Goal: Check status: Check status

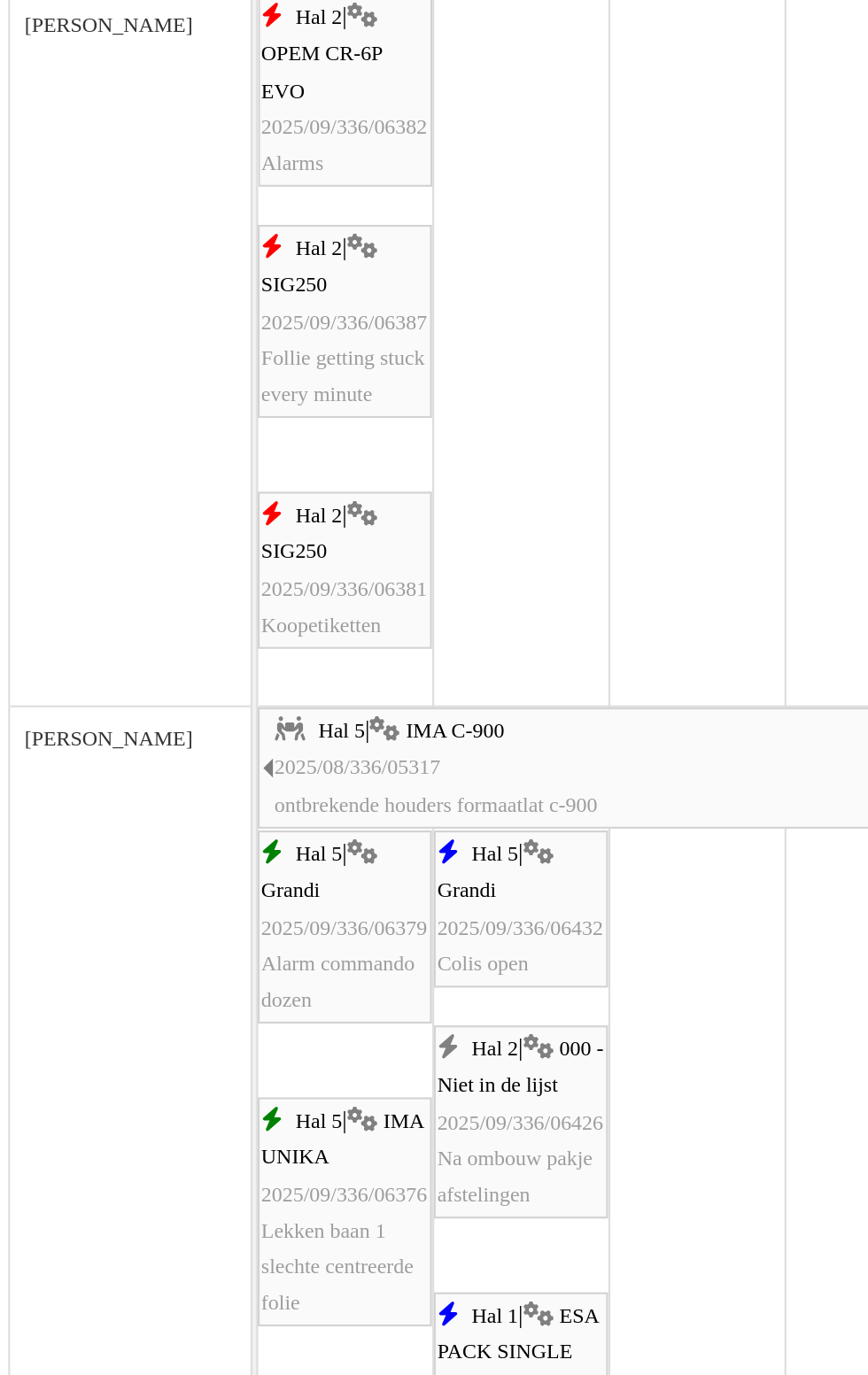
scroll to position [845, 0]
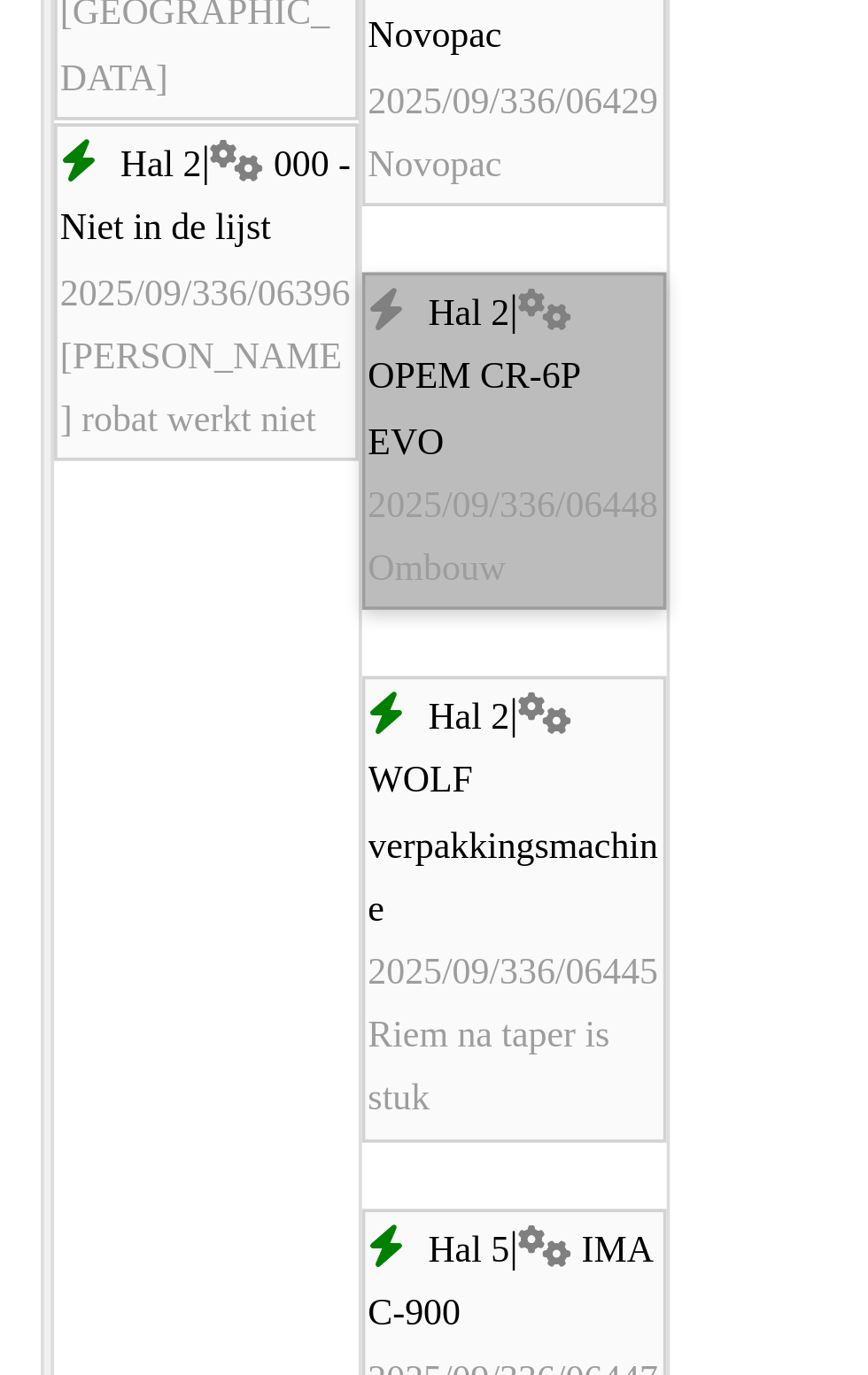
click at [384, 947] on link "Hal 2 | OPEM CR-6P EVO 2025/09/336/06448 Ombouw" at bounding box center [387, 931] width 81 height 91
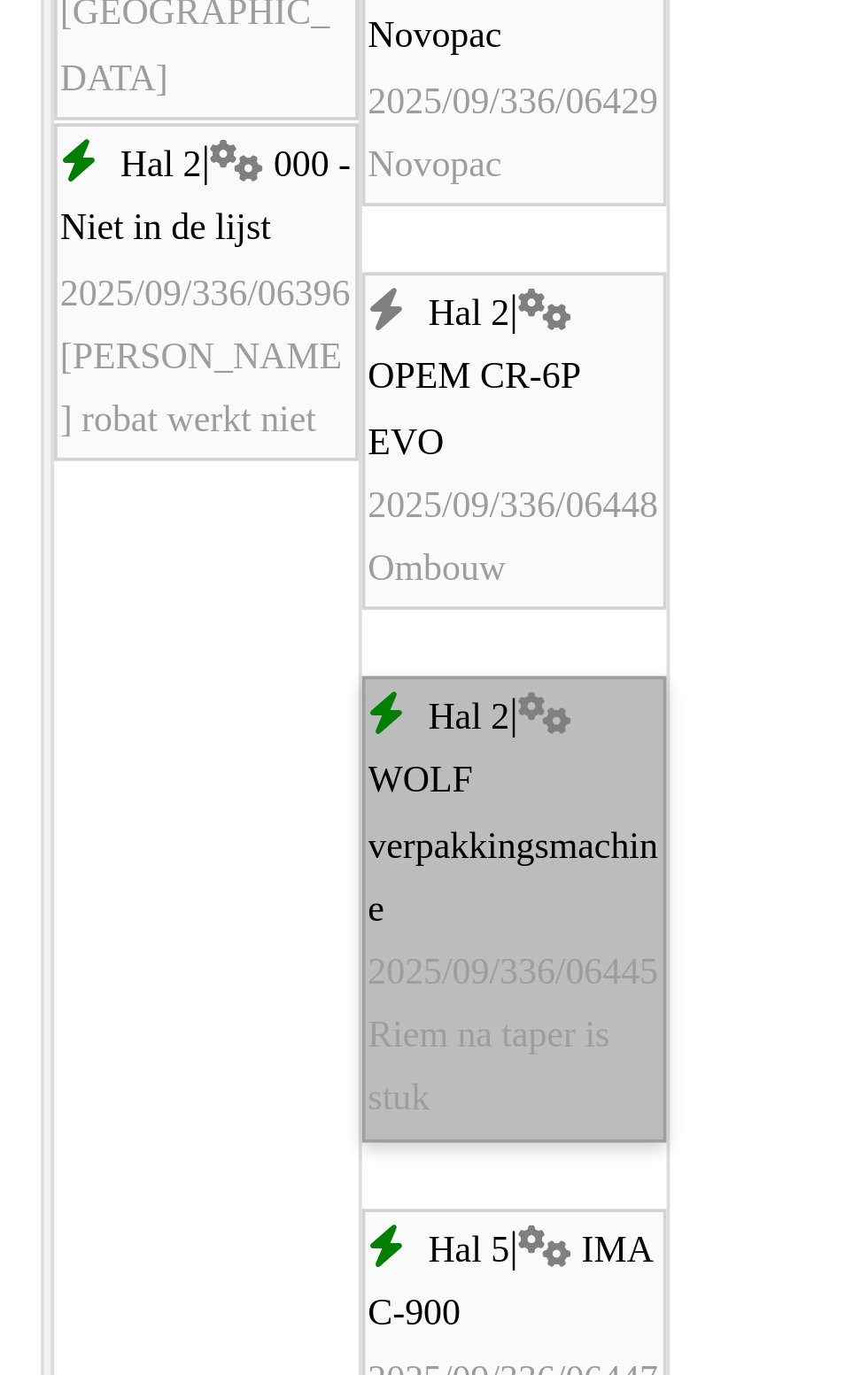
click at [393, 1100] on link "Hal 2 | WOLF verpakkingsmachine 2025/09/336/06445 Riem na taper is stuk" at bounding box center [387, 1055] width 81 height 124
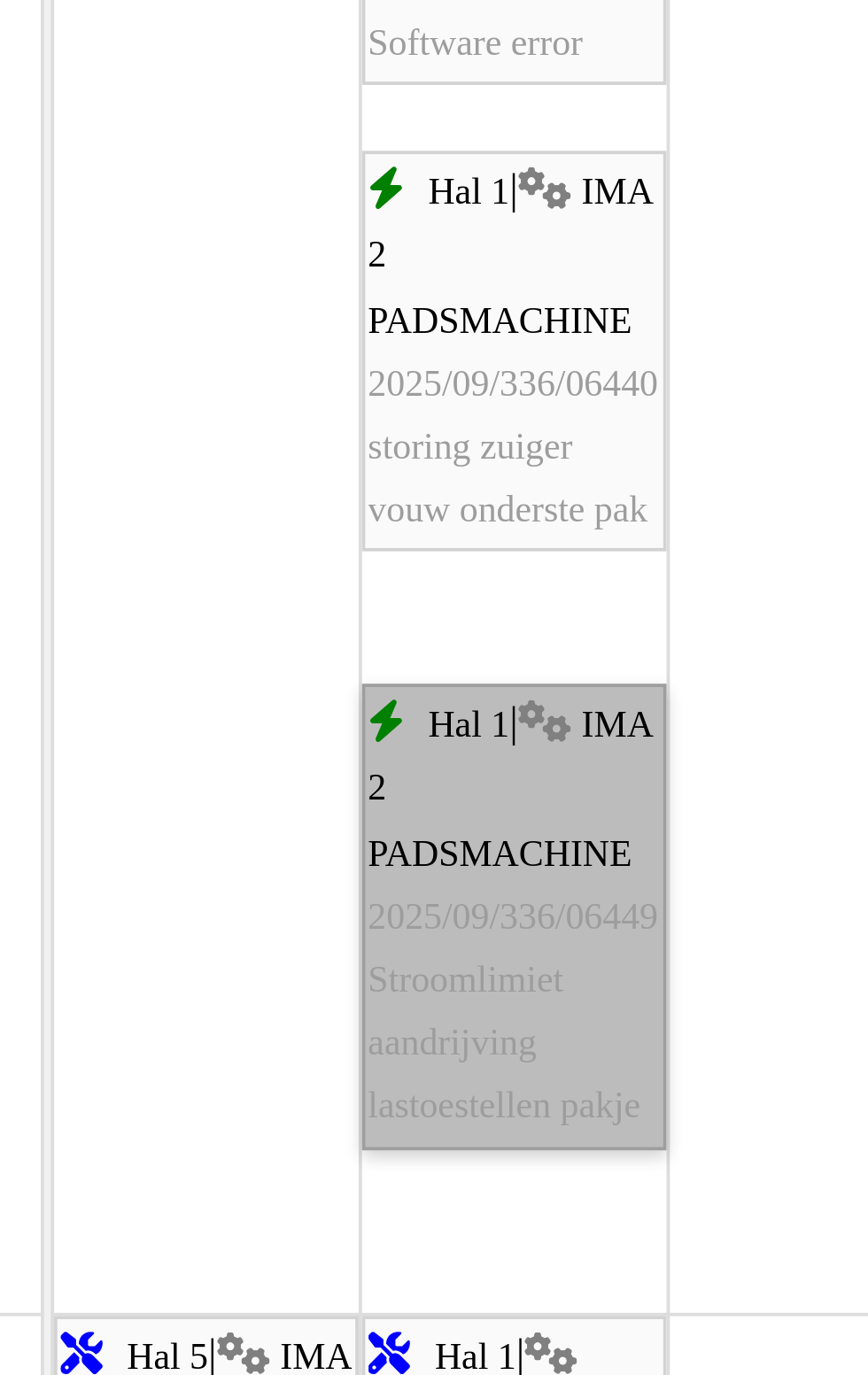
click at [388, 1138] on link "Hal 1 | IMA 2 PADSMACHINE 2025/09/336/06449 Stroomlimiet aandrijving lastoestel…" at bounding box center [387, 1088] width 81 height 124
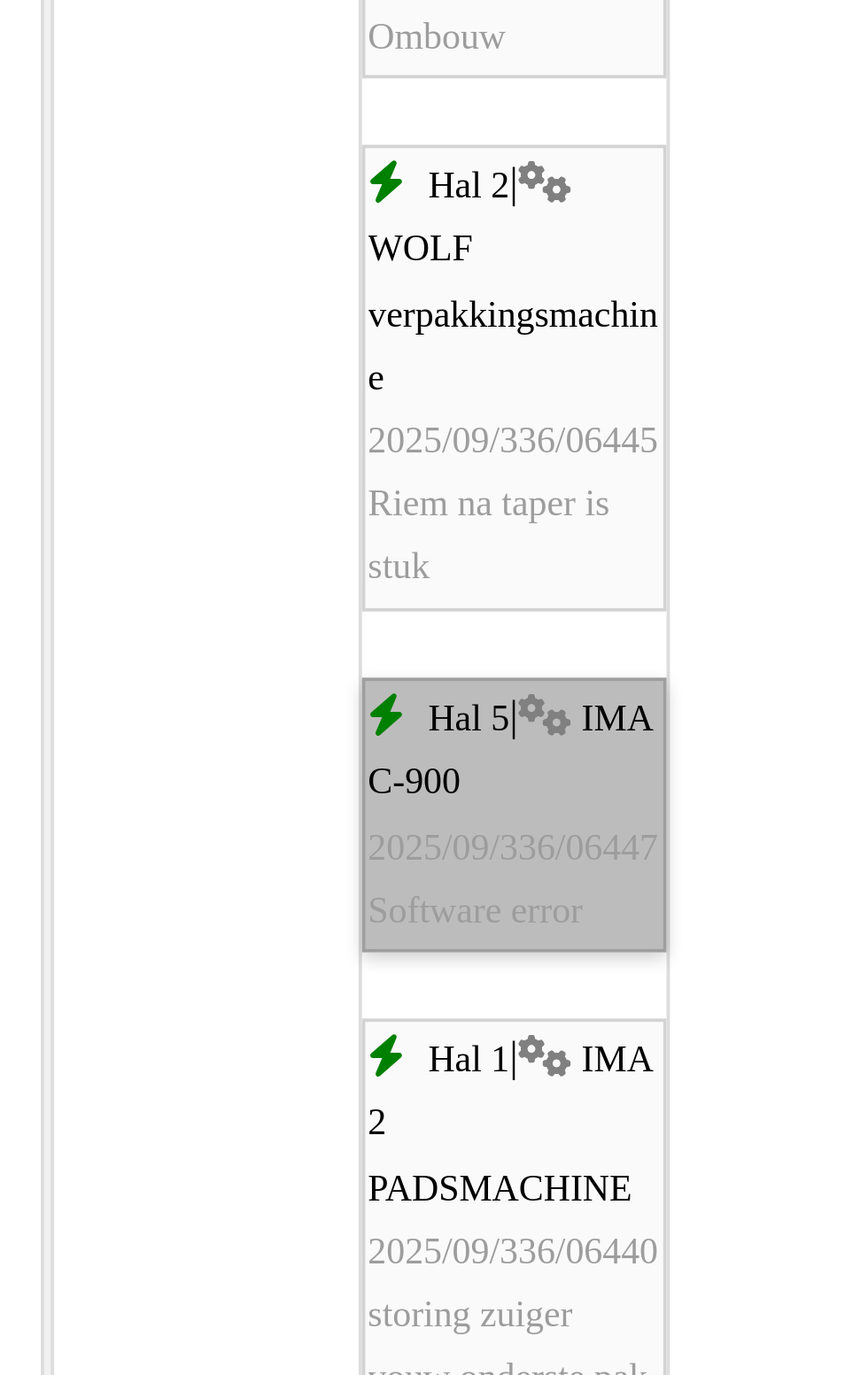
click at [380, 1080] on link "Hal 5 | IMA C-900 2025/09/336/06447 Software error" at bounding box center [387, 1070] width 81 height 74
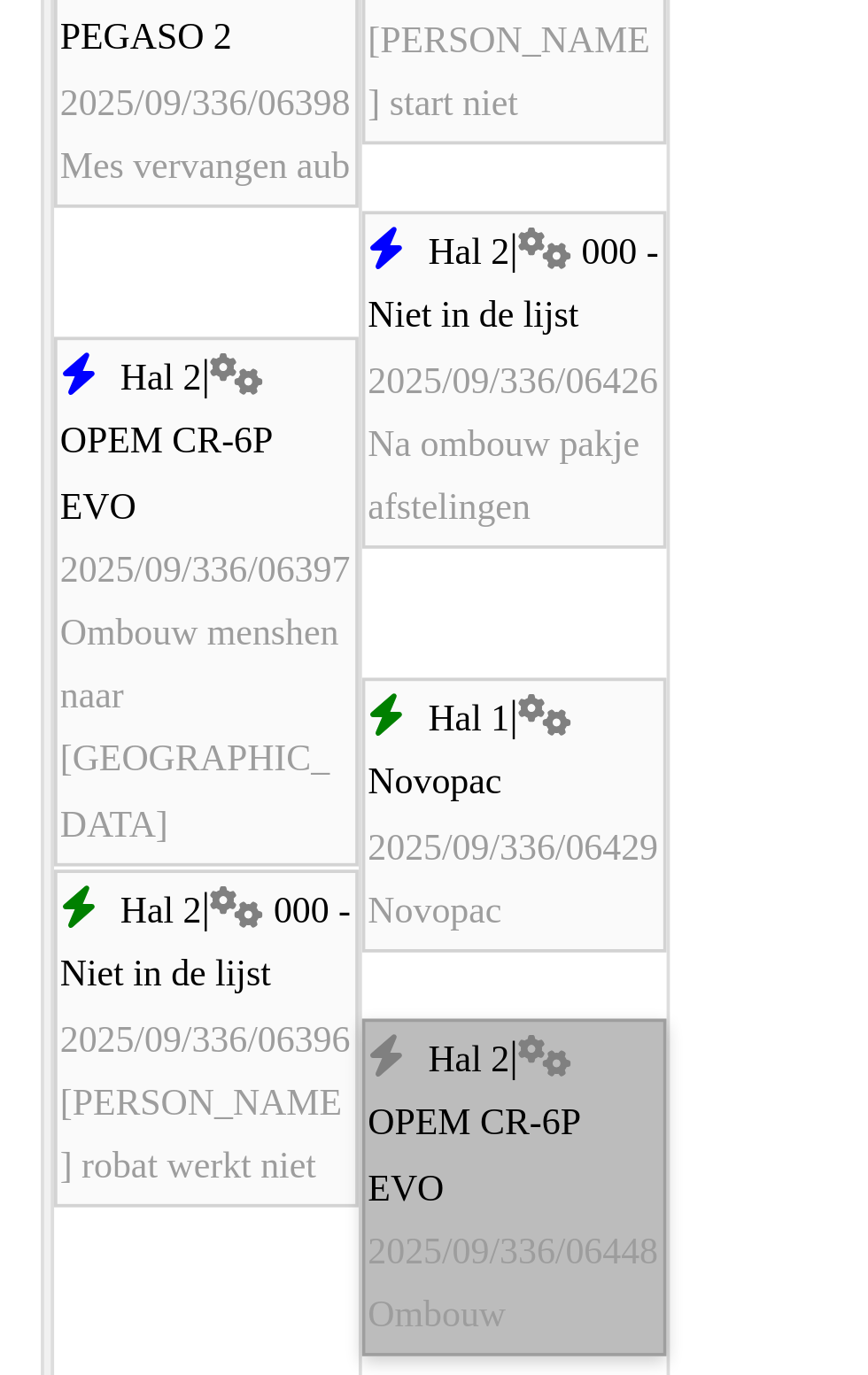
click at [389, 1179] on link "Hal 2 | OPEM CR-6P EVO 2025/09/336/06448 Ombouw" at bounding box center [387, 1170] width 81 height 91
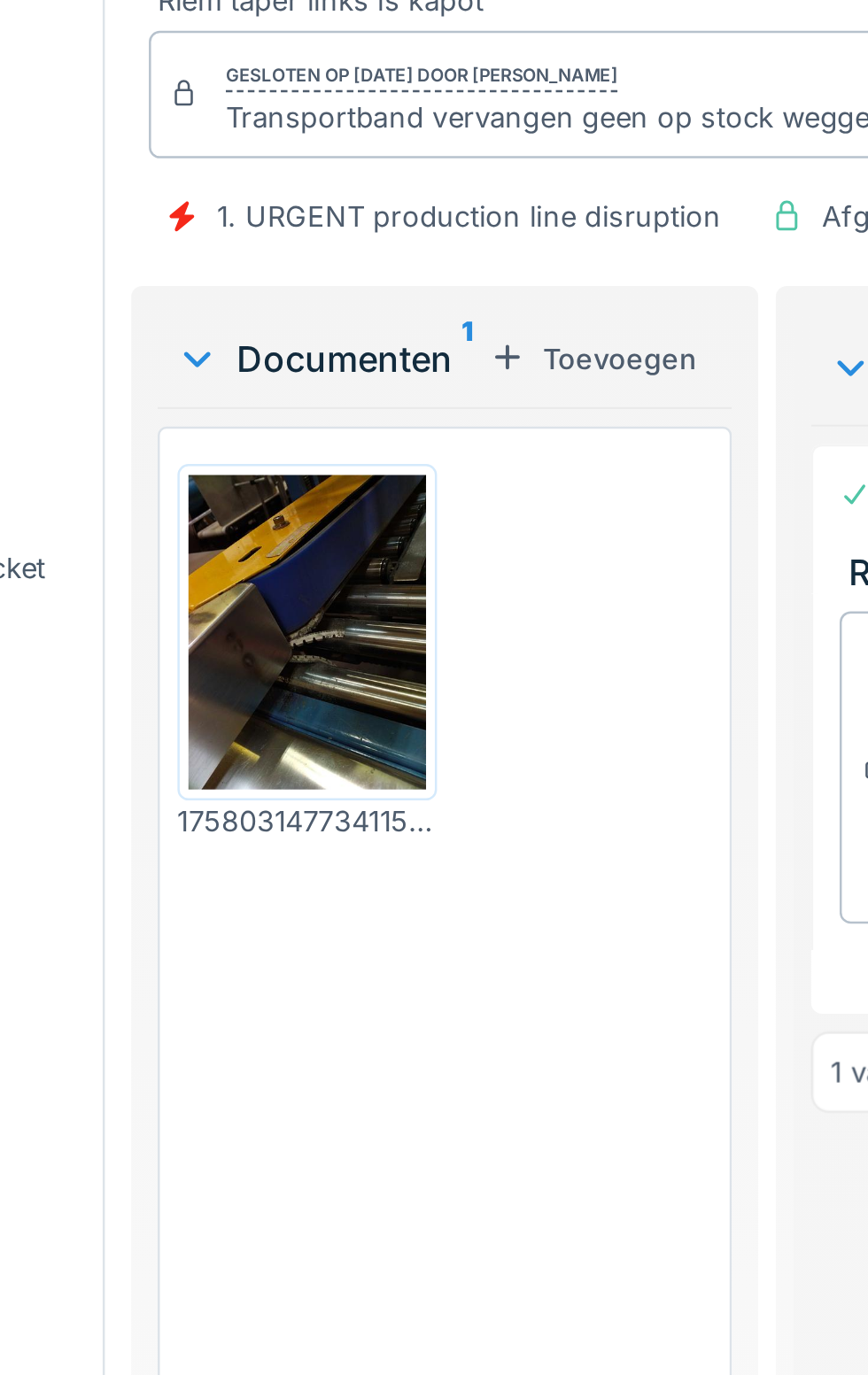
click at [204, 413] on img at bounding box center [201, 398] width 95 height 126
